Goal: Browse casually

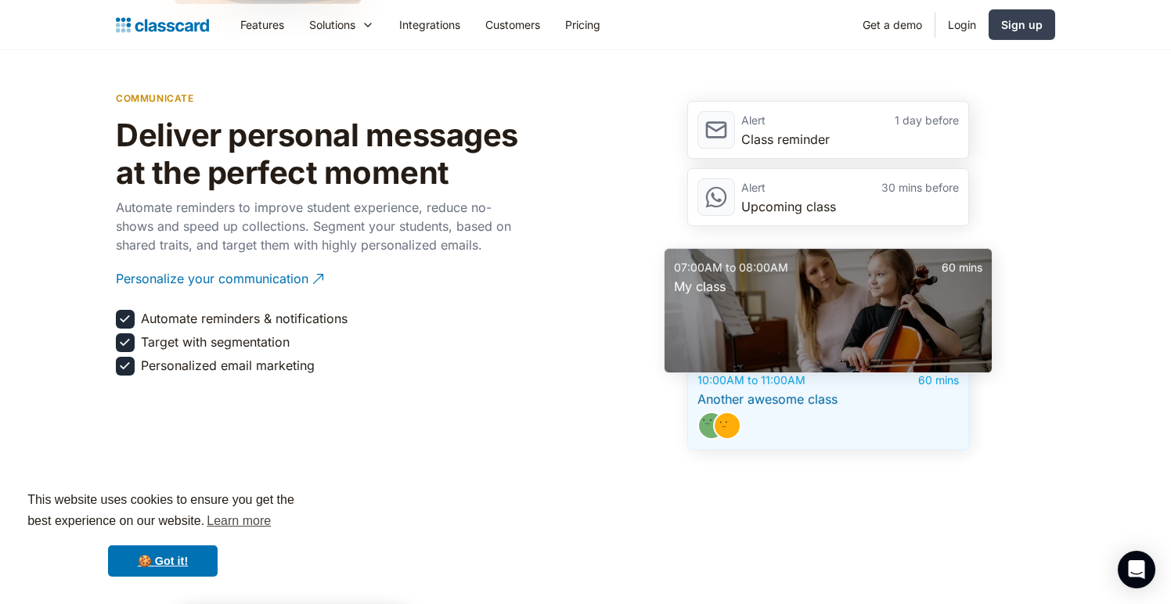
scroll to position [2202, 0]
click at [251, 278] on div "Personalize your communication" at bounding box center [212, 272] width 193 height 31
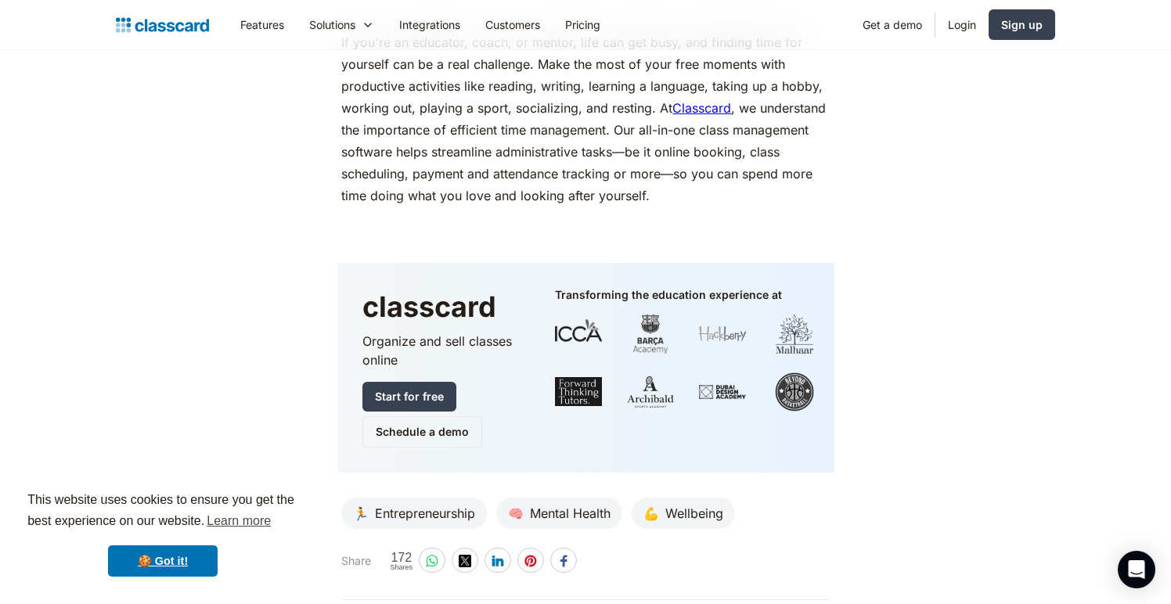
scroll to position [7281, 0]
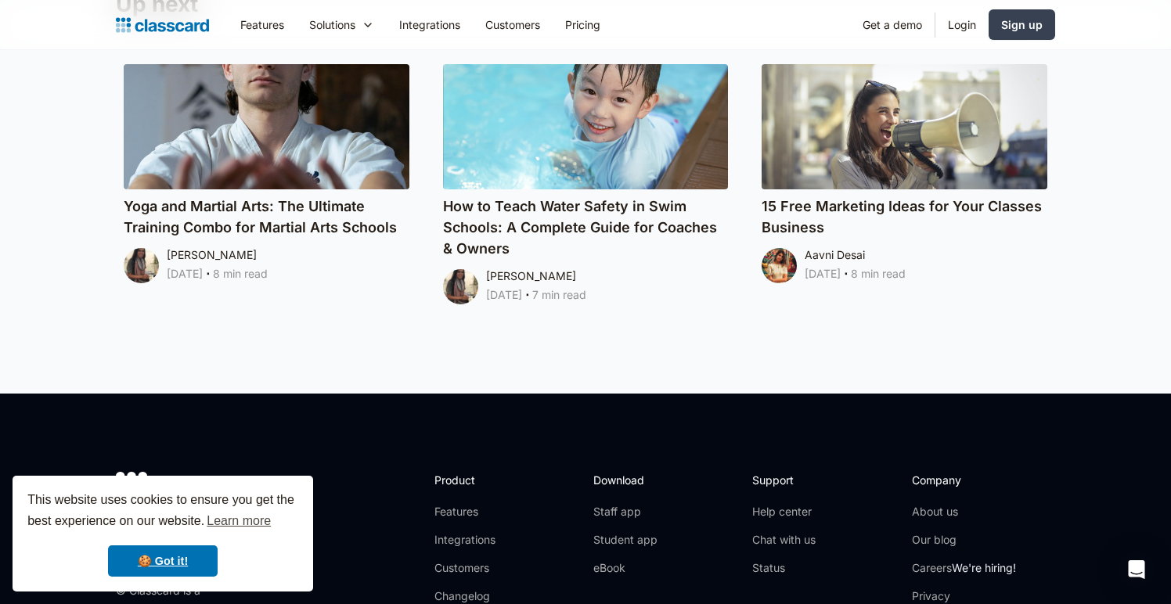
scroll to position [7437, 0]
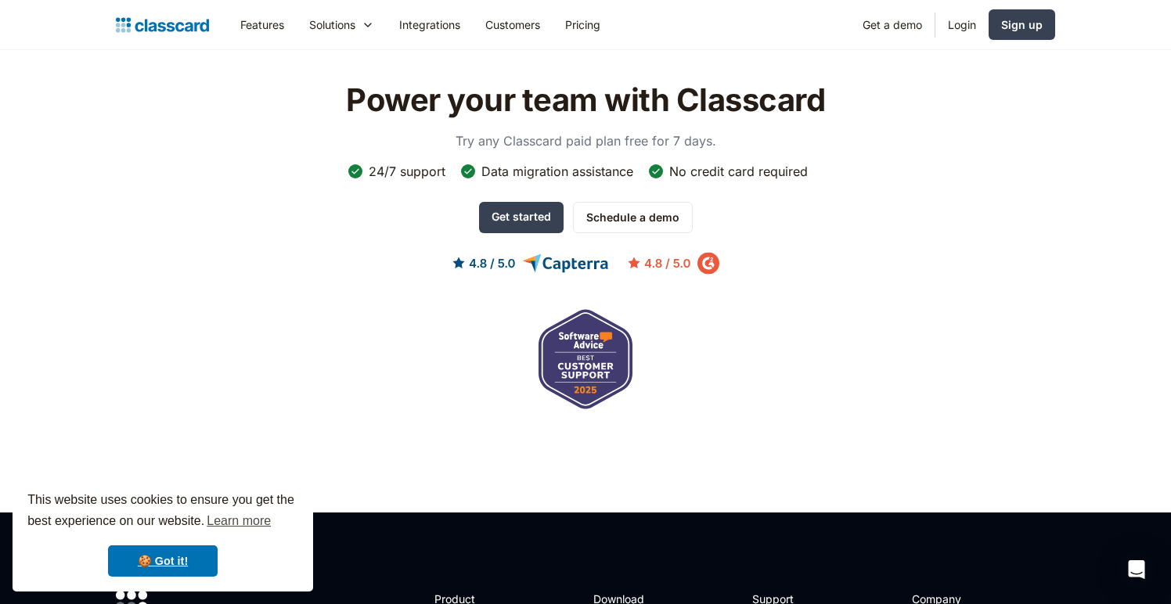
scroll to position [4682, 0]
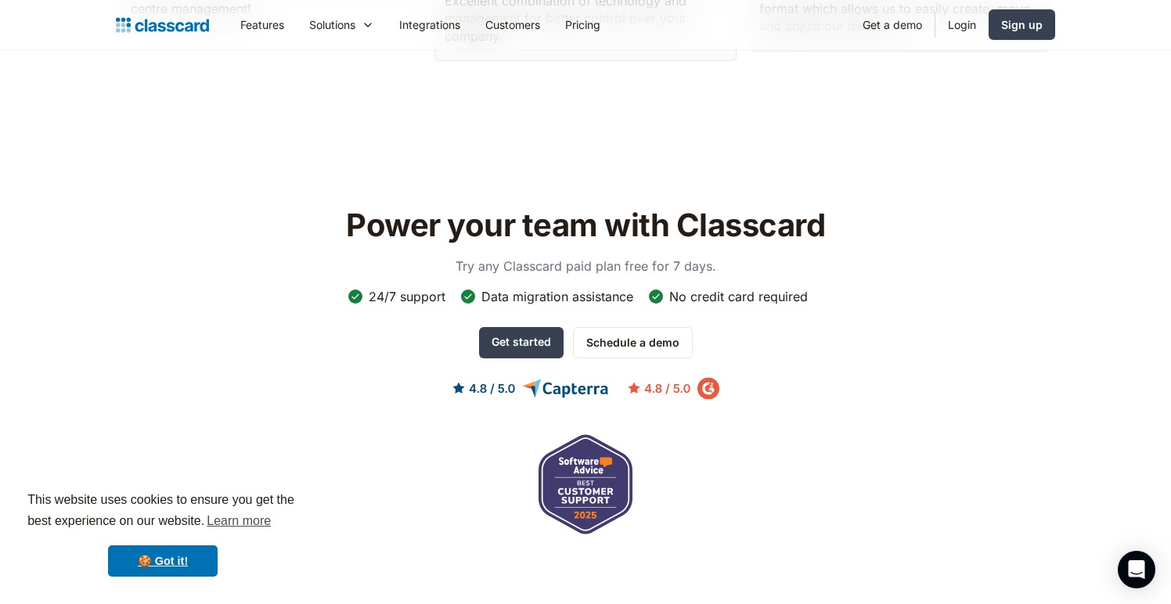
click at [651, 377] on img at bounding box center [586, 388] width 267 height 23
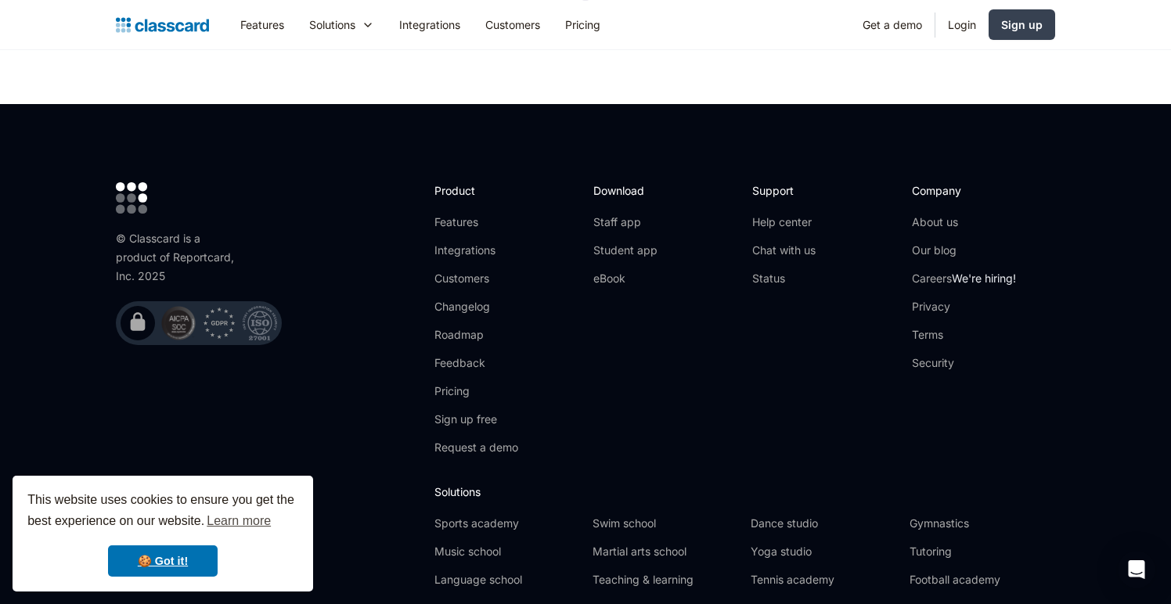
scroll to position [5262, 0]
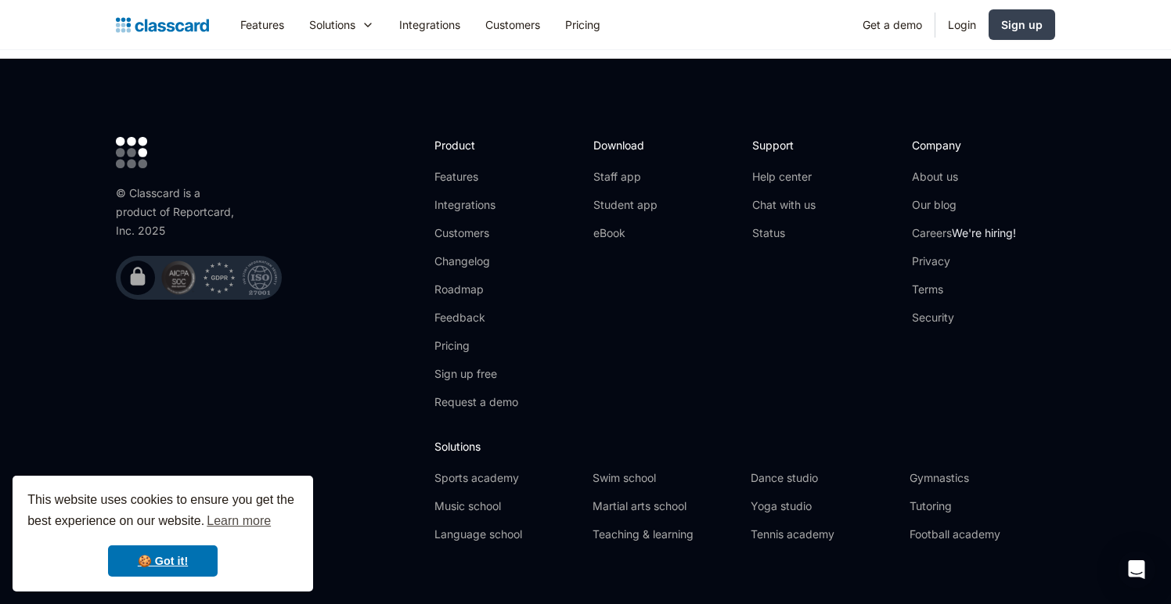
click at [176, 261] on img at bounding box center [178, 278] width 34 height 34
click at [232, 330] on div "© Classcard is a product of Reportcard, Inc. 2025        " at bounding box center [267, 346] width 303 height 418
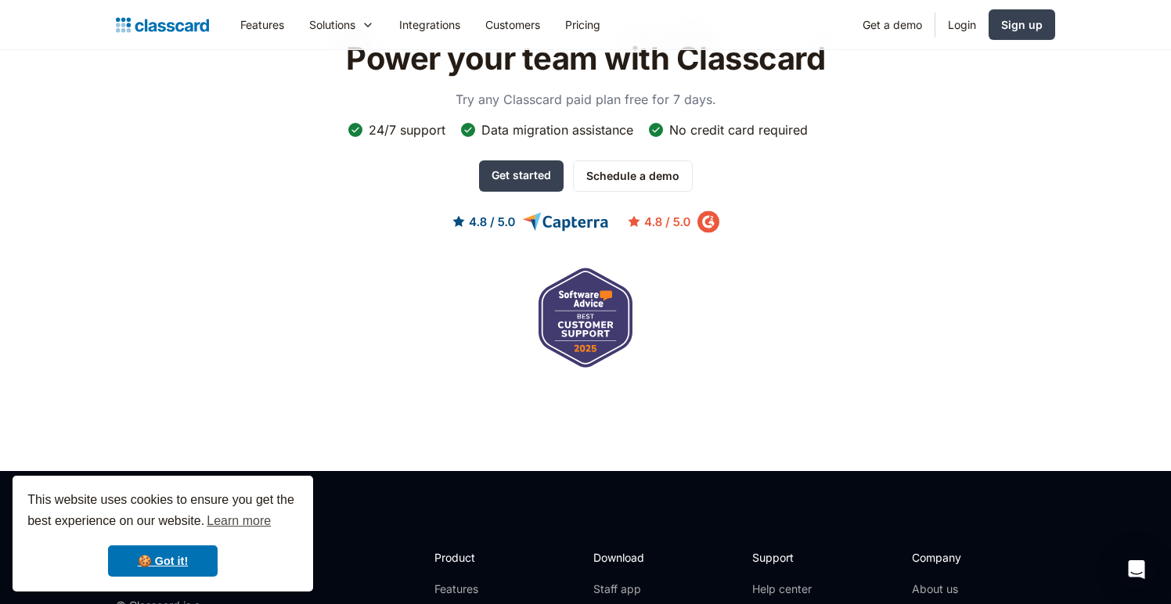
scroll to position [3968, 0]
